Goal: Task Accomplishment & Management: Manage account settings

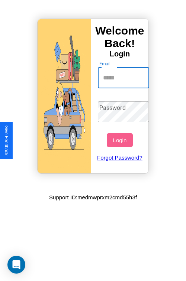
click at [124, 78] on input "Email" at bounding box center [124, 78] width 52 height 21
type input "**********"
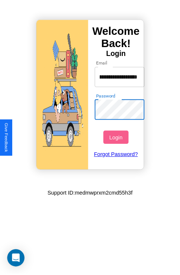
scroll to position [0, 0]
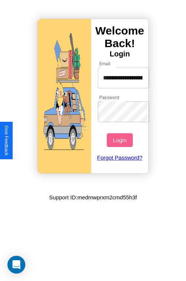
click at [120, 140] on button "Login" at bounding box center [120, 140] width 26 height 14
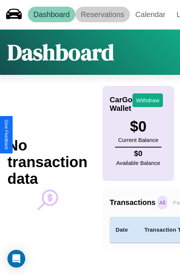
click at [102, 14] on link "Reservations" at bounding box center [102, 15] width 55 height 16
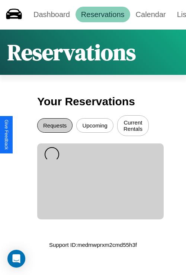
click at [55, 127] on button "Requests" at bounding box center [54, 125] width 35 height 14
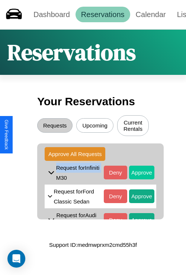
click at [136, 174] on button "Approve" at bounding box center [141, 173] width 25 height 14
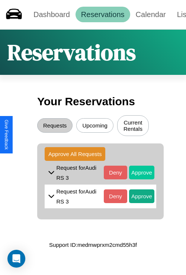
click at [136, 174] on button "Approve" at bounding box center [141, 173] width 25 height 14
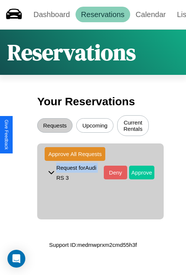
click at [136, 174] on button "Approve" at bounding box center [141, 173] width 25 height 14
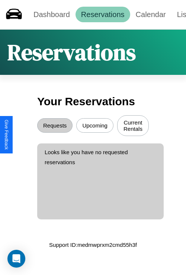
click at [133, 127] on button "Current Rentals" at bounding box center [133, 125] width 32 height 21
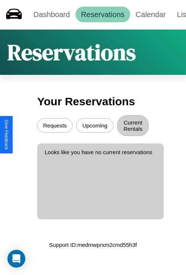
click at [95, 127] on button "Upcoming" at bounding box center [94, 125] width 37 height 14
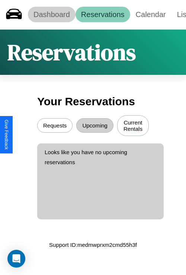
click at [51, 14] on link "Dashboard" at bounding box center [52, 15] width 48 height 16
